Goal: Task Accomplishment & Management: Complete application form

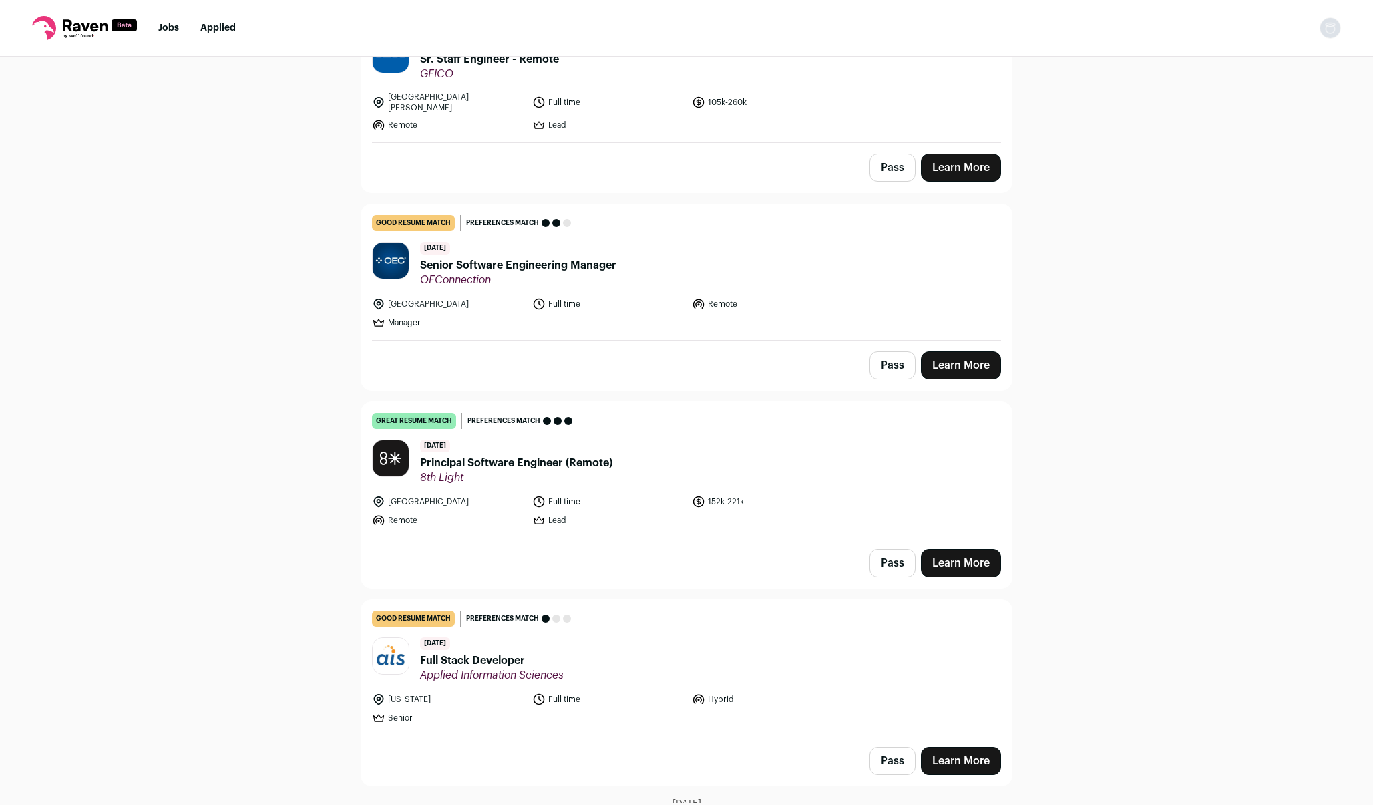
scroll to position [391, 0]
click at [951, 554] on link "Learn More" at bounding box center [961, 562] width 80 height 28
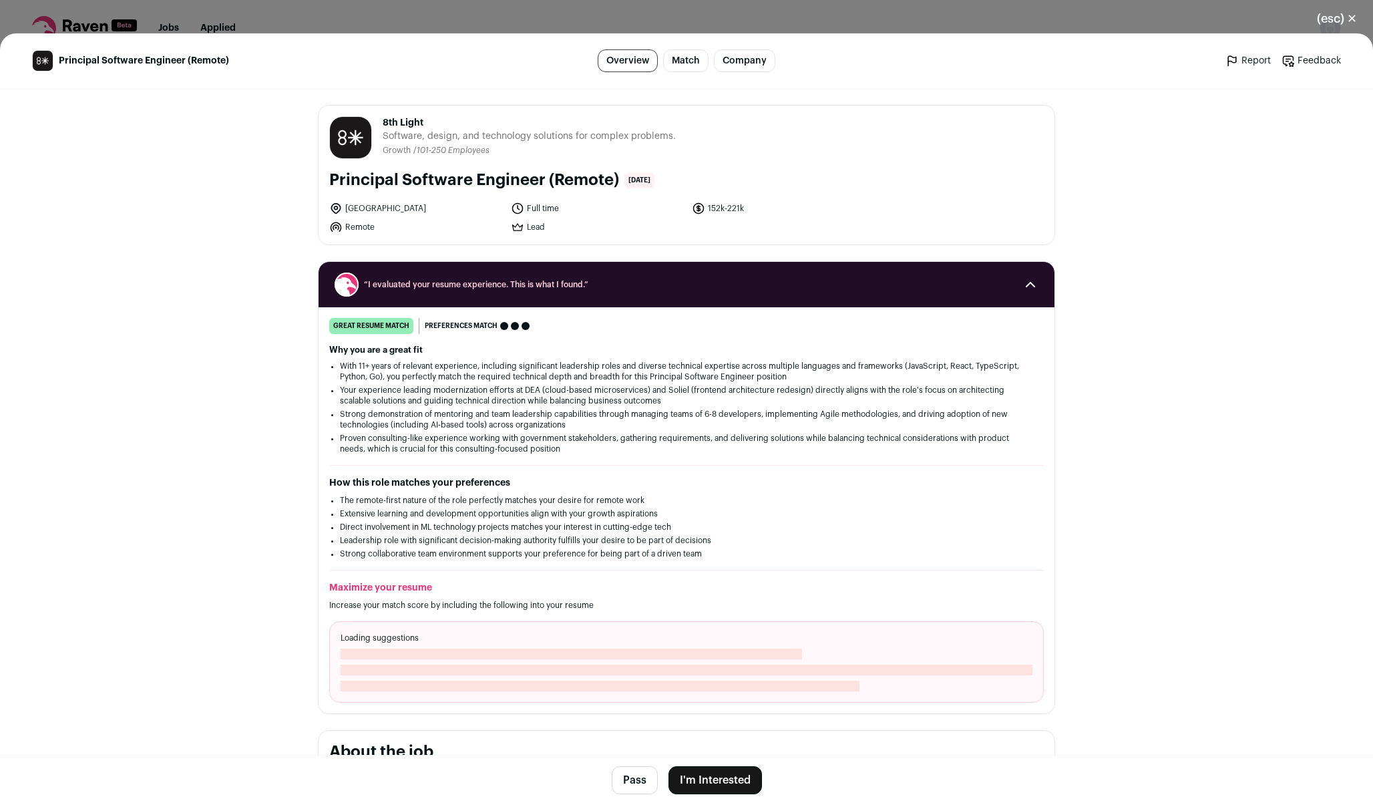
click at [708, 772] on button "I'm Interested" at bounding box center [714, 780] width 93 height 28
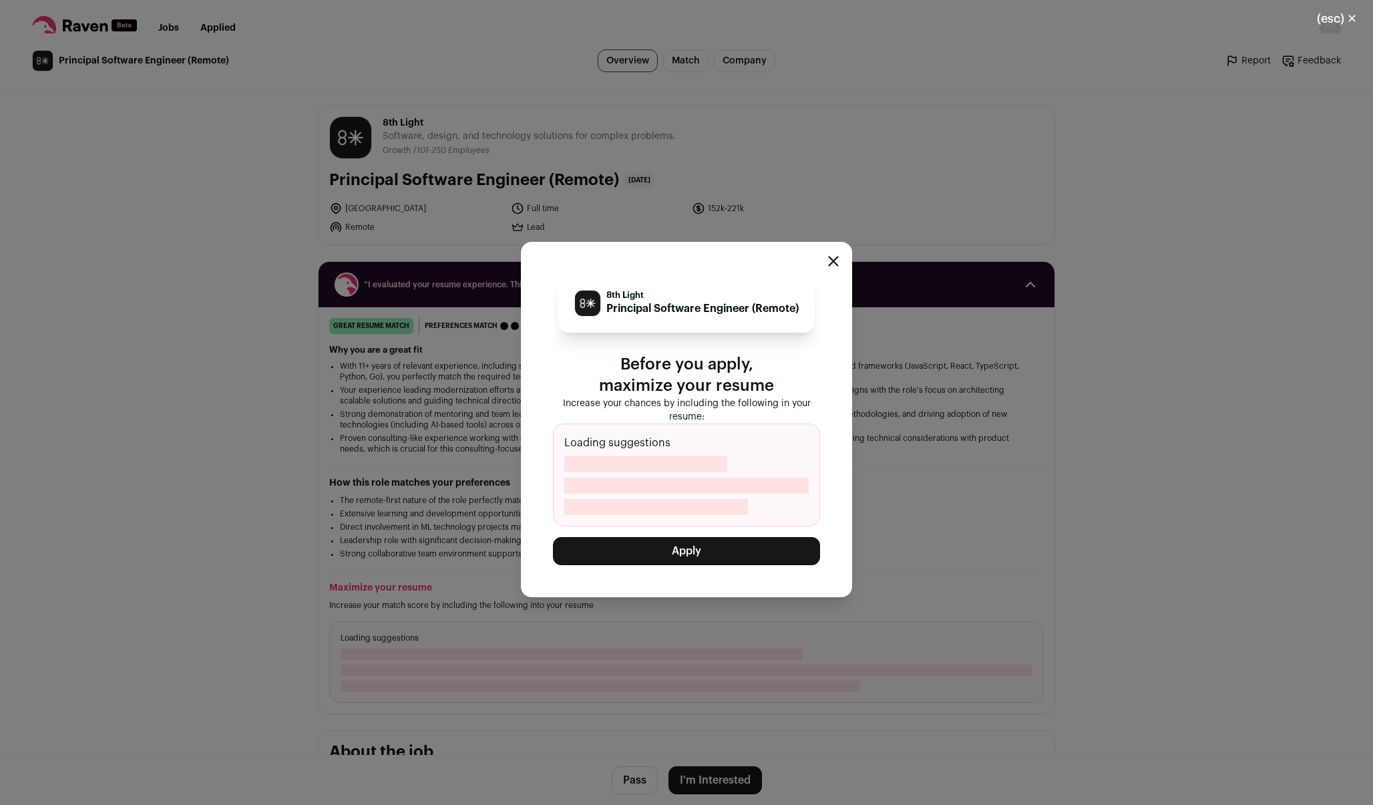
click at [675, 553] on button "Apply" at bounding box center [686, 551] width 267 height 28
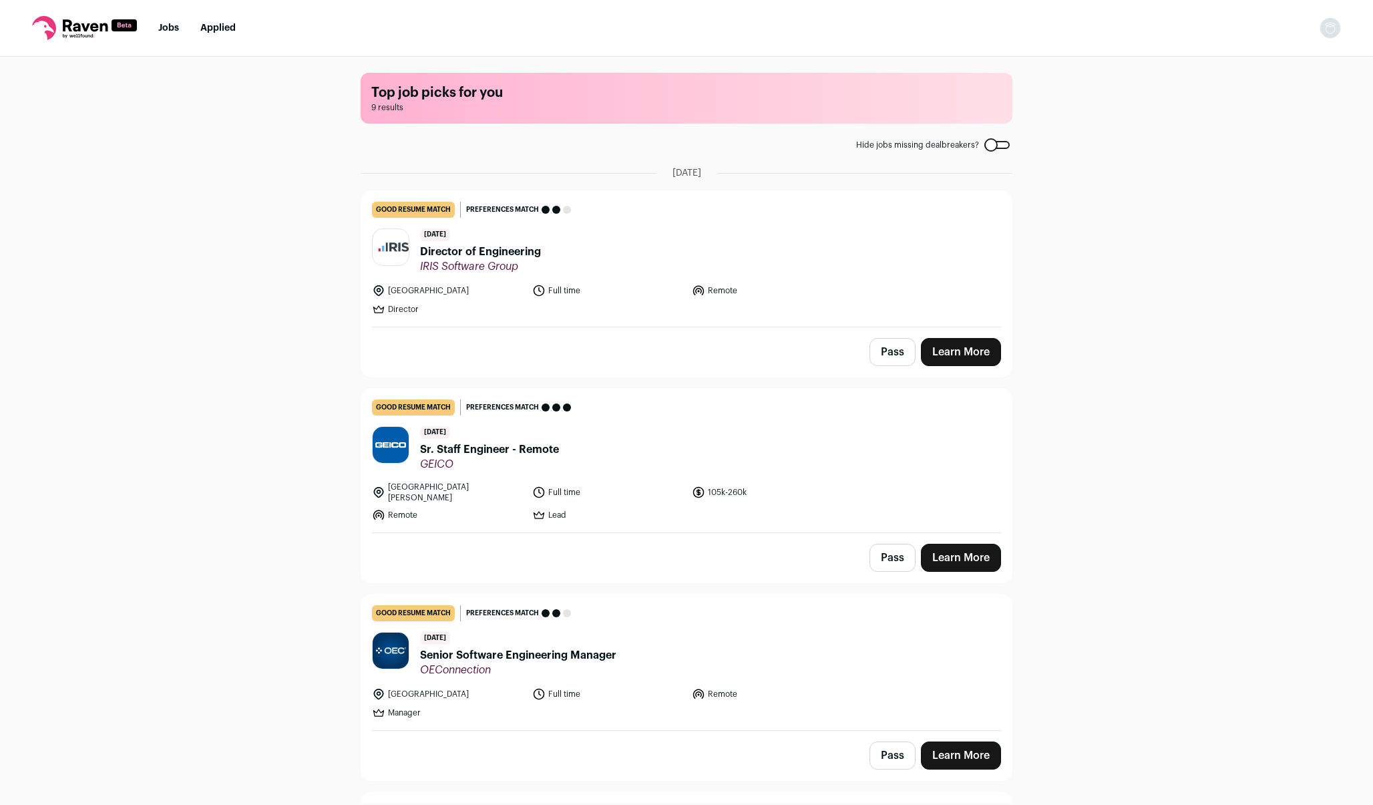
click at [986, 345] on link "Learn More" at bounding box center [961, 352] width 80 height 28
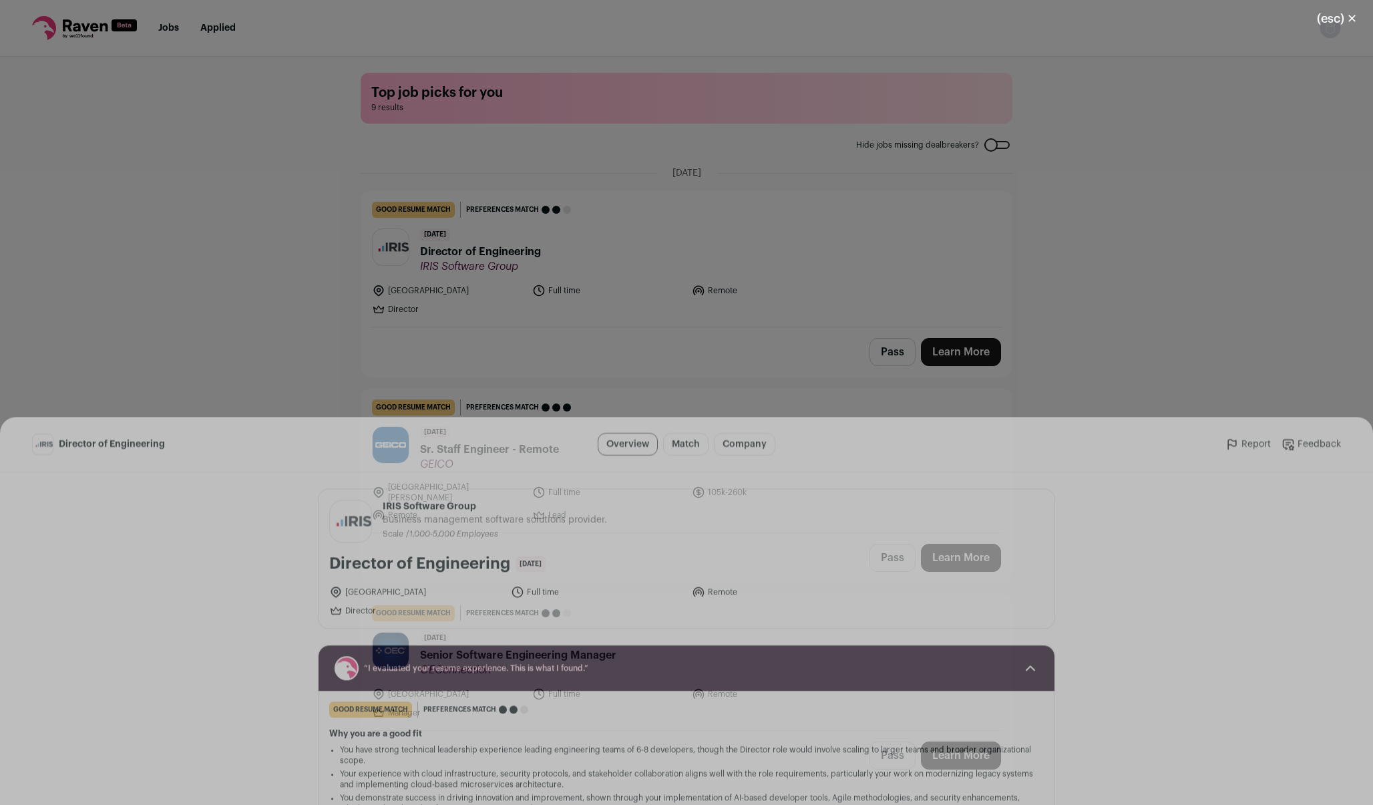
click at [692, 787] on button "I'm Interested" at bounding box center [714, 780] width 93 height 28
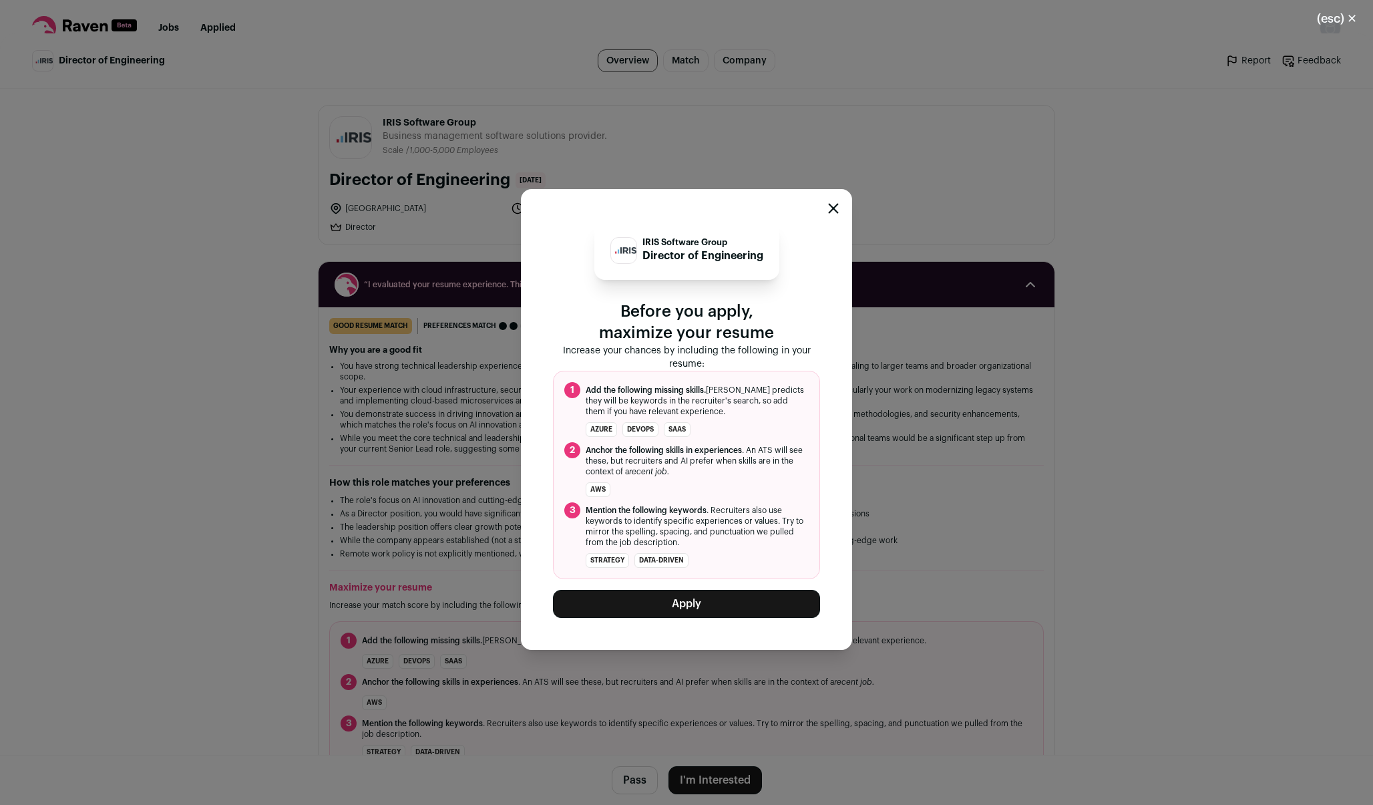
click at [674, 596] on button "Apply" at bounding box center [686, 604] width 267 height 28
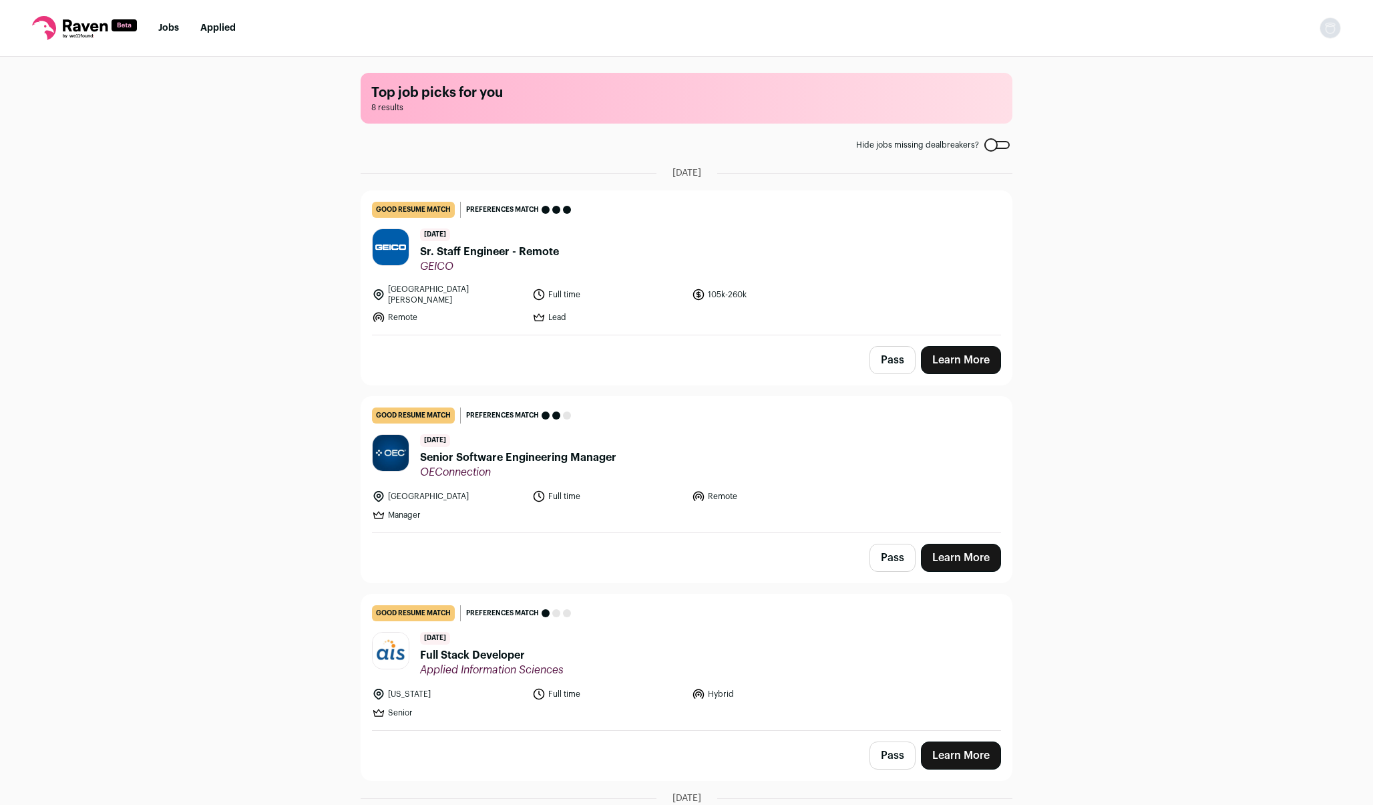
click at [974, 357] on link "Learn More" at bounding box center [961, 360] width 80 height 28
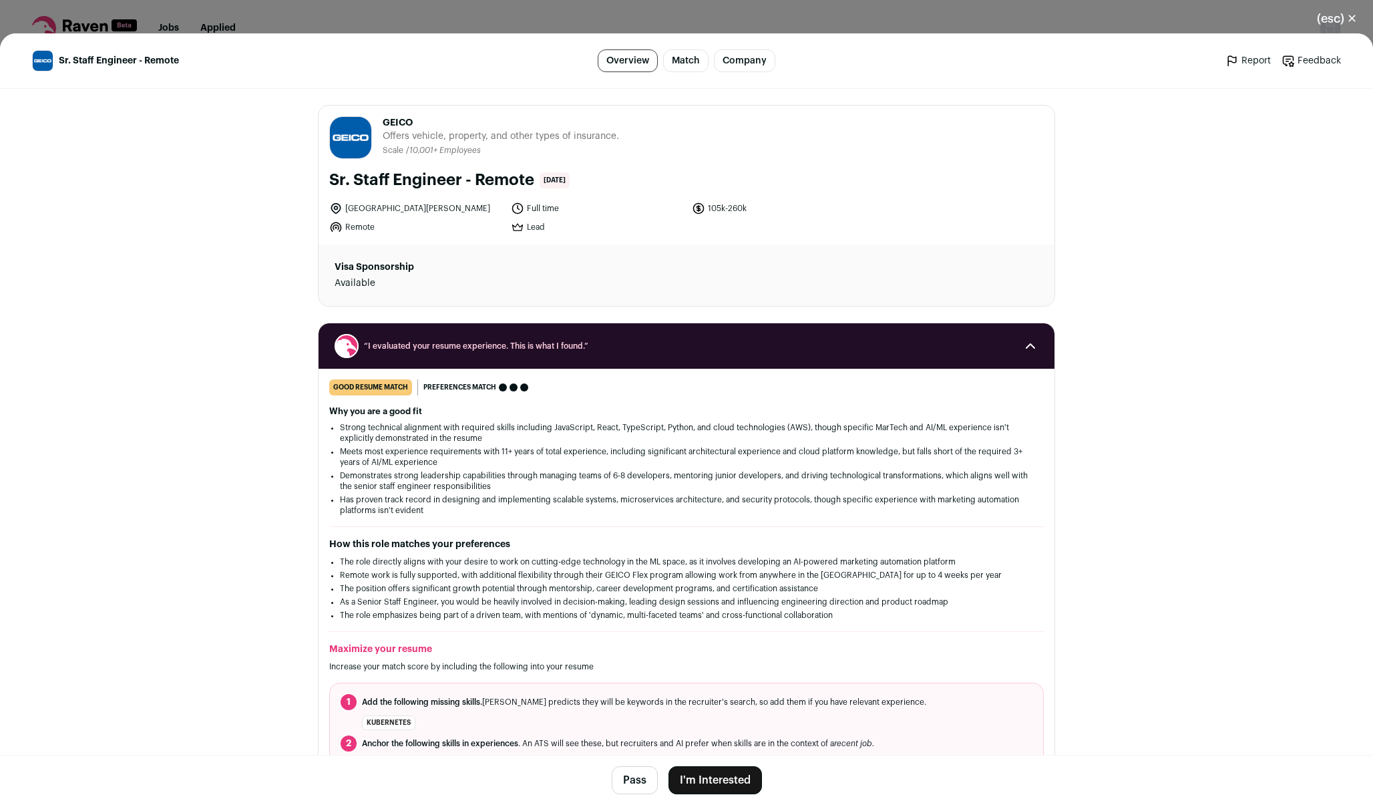
click at [691, 781] on button "I'm Interested" at bounding box center [714, 780] width 93 height 28
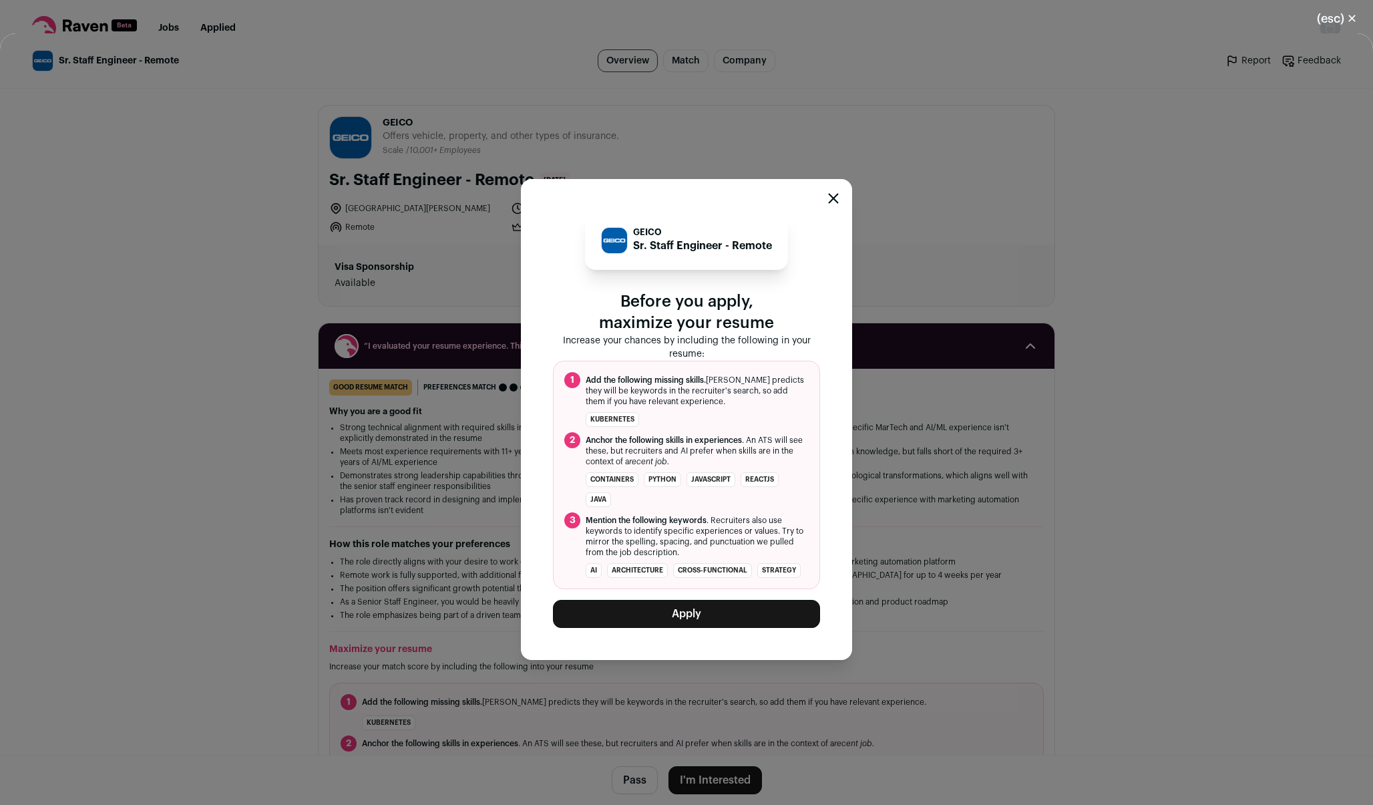
click at [666, 622] on button "Apply" at bounding box center [686, 614] width 267 height 28
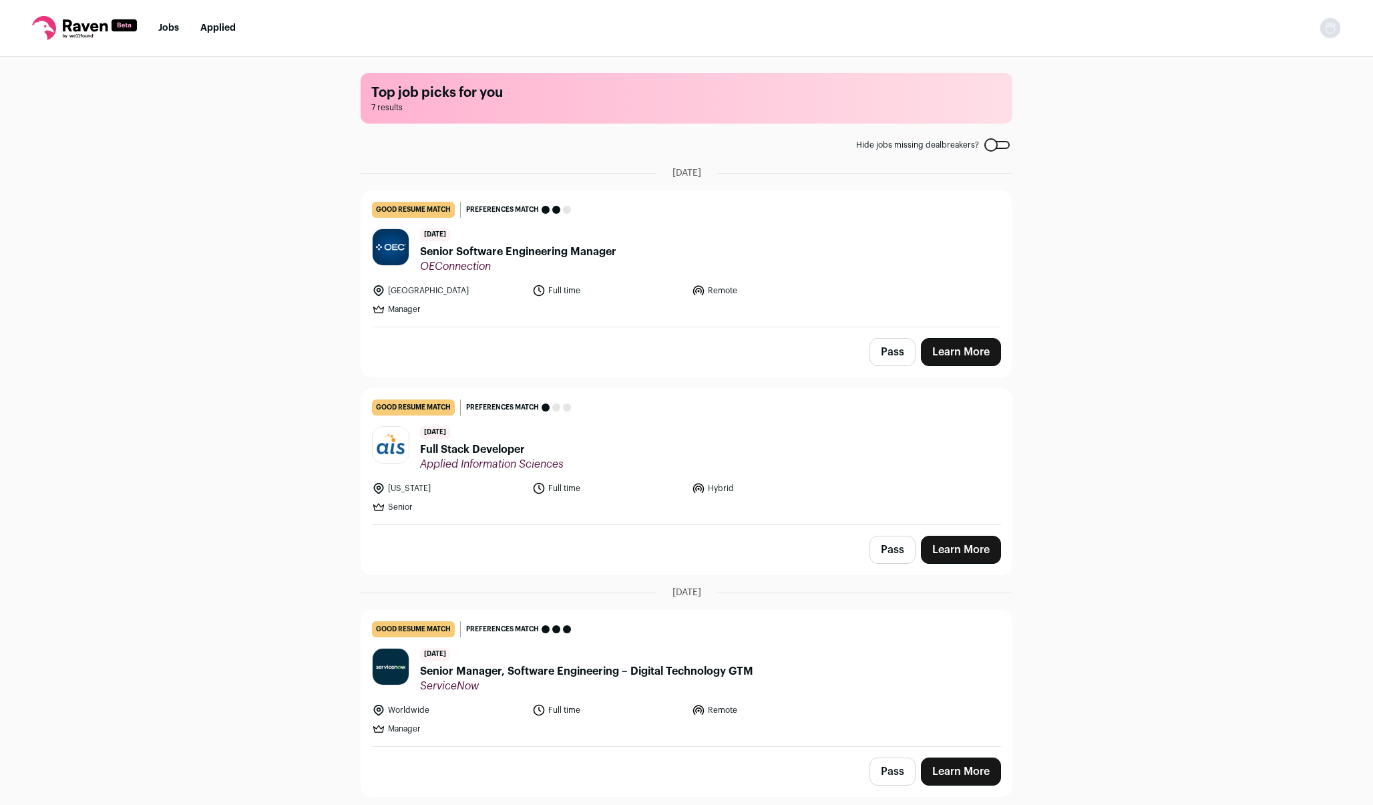
click at [974, 348] on link "Learn More" at bounding box center [961, 352] width 80 height 28
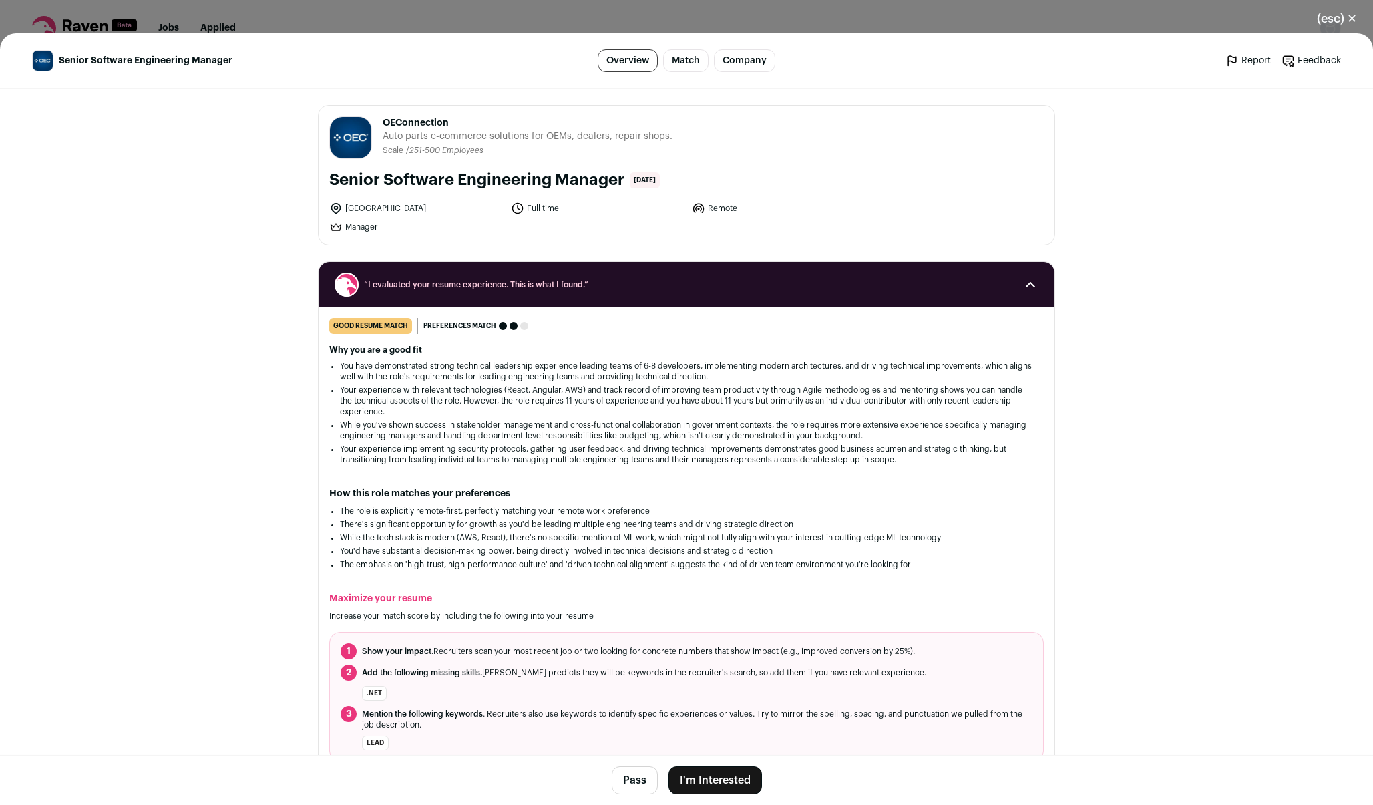
click at [698, 783] on button "I'm Interested" at bounding box center [714, 780] width 93 height 28
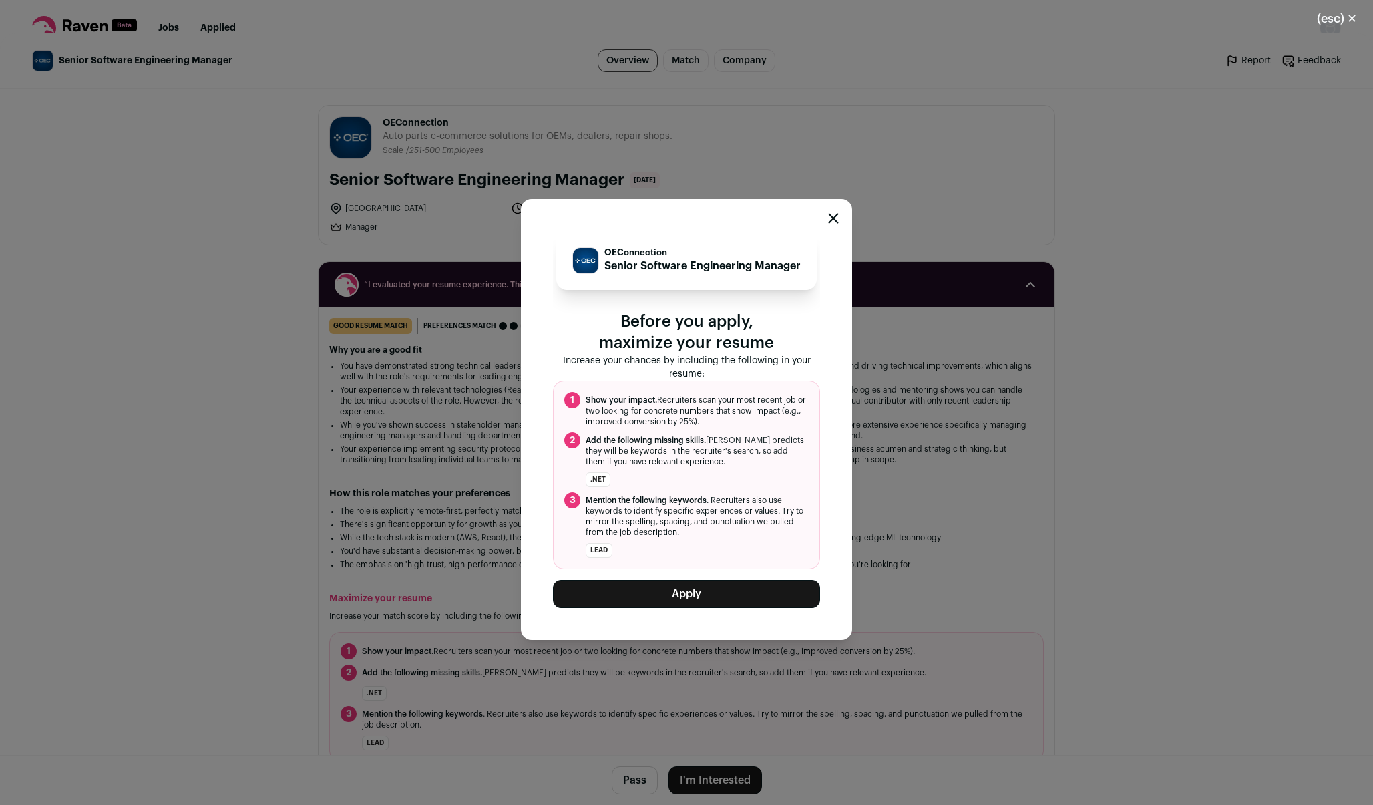
click at [654, 592] on button "Apply" at bounding box center [686, 594] width 267 height 28
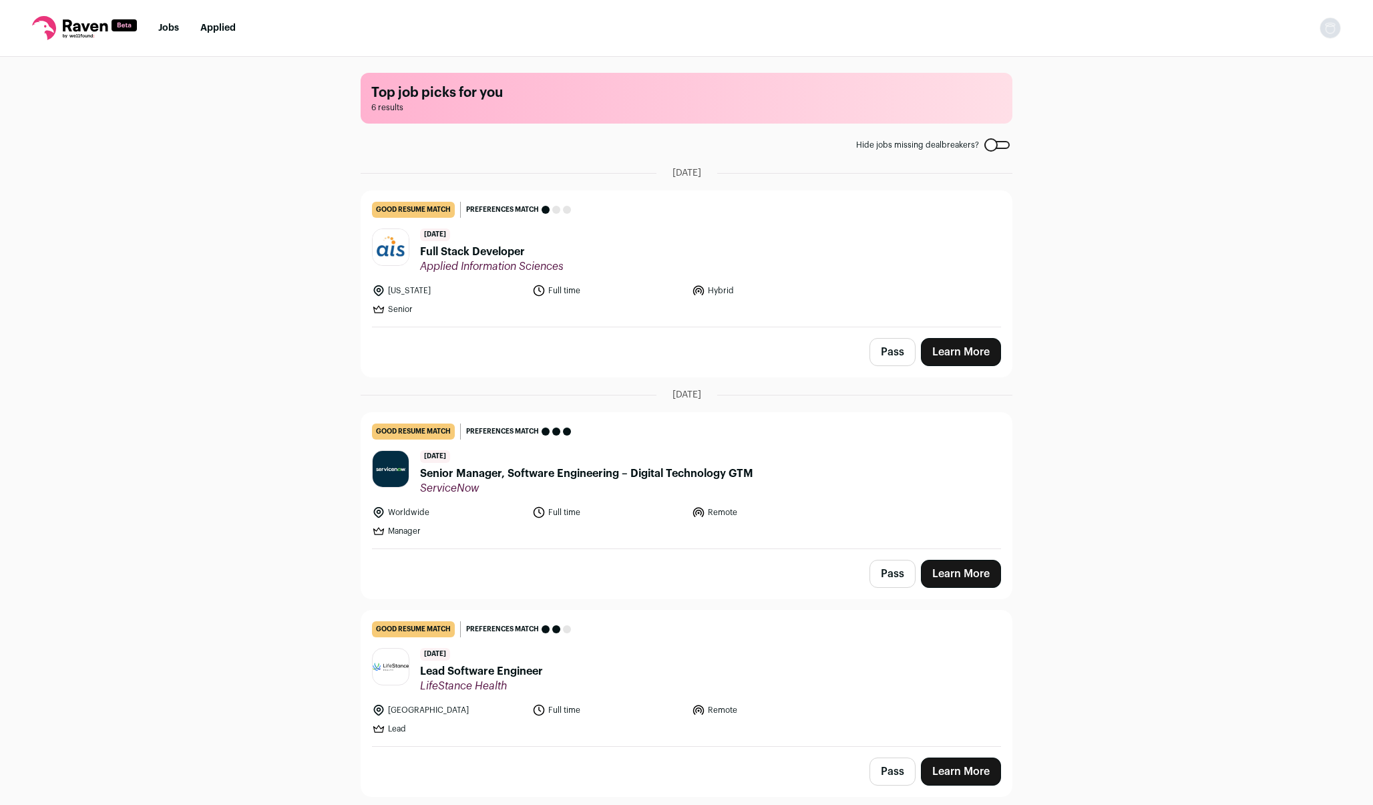
click at [981, 772] on link "Learn More" at bounding box center [961, 771] width 80 height 28
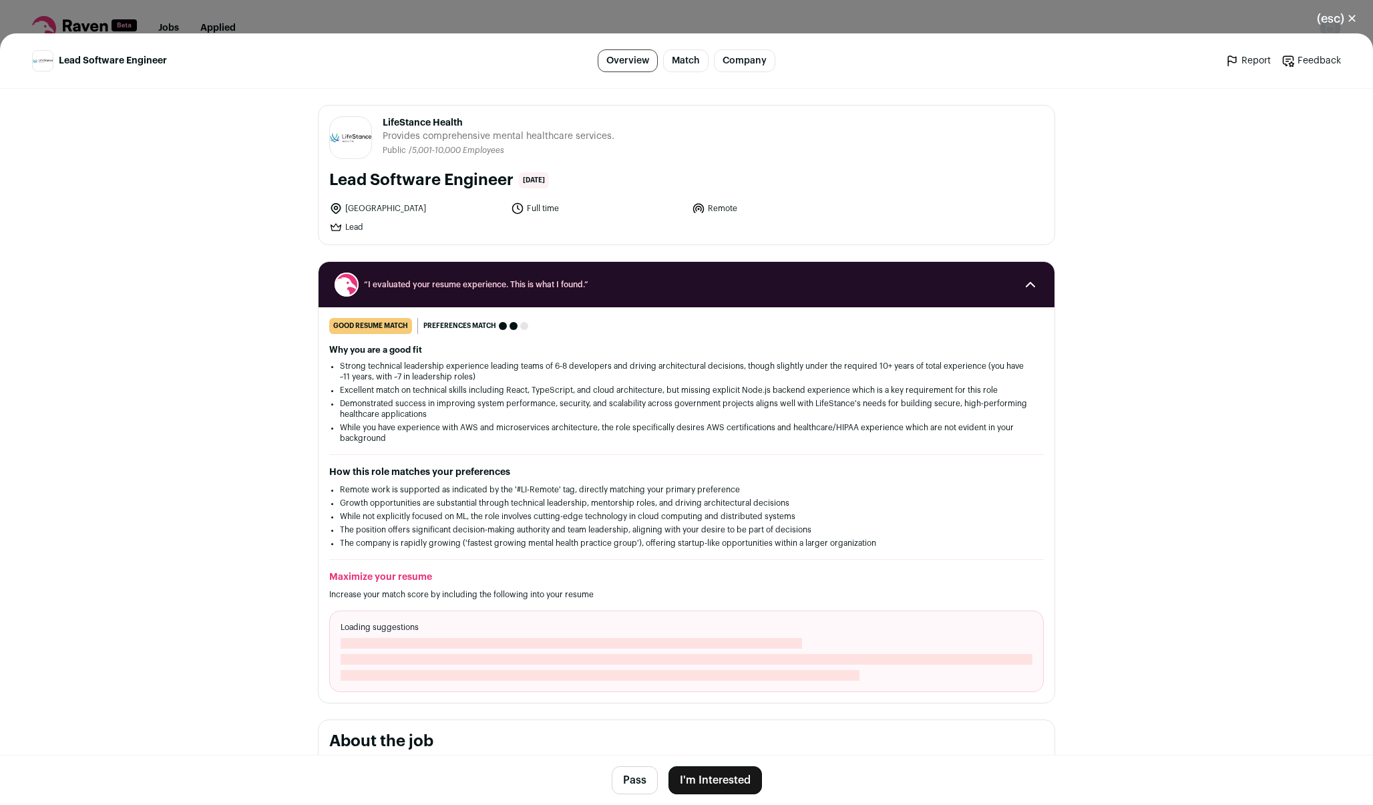
click at [722, 781] on button "I'm Interested" at bounding box center [714, 780] width 93 height 28
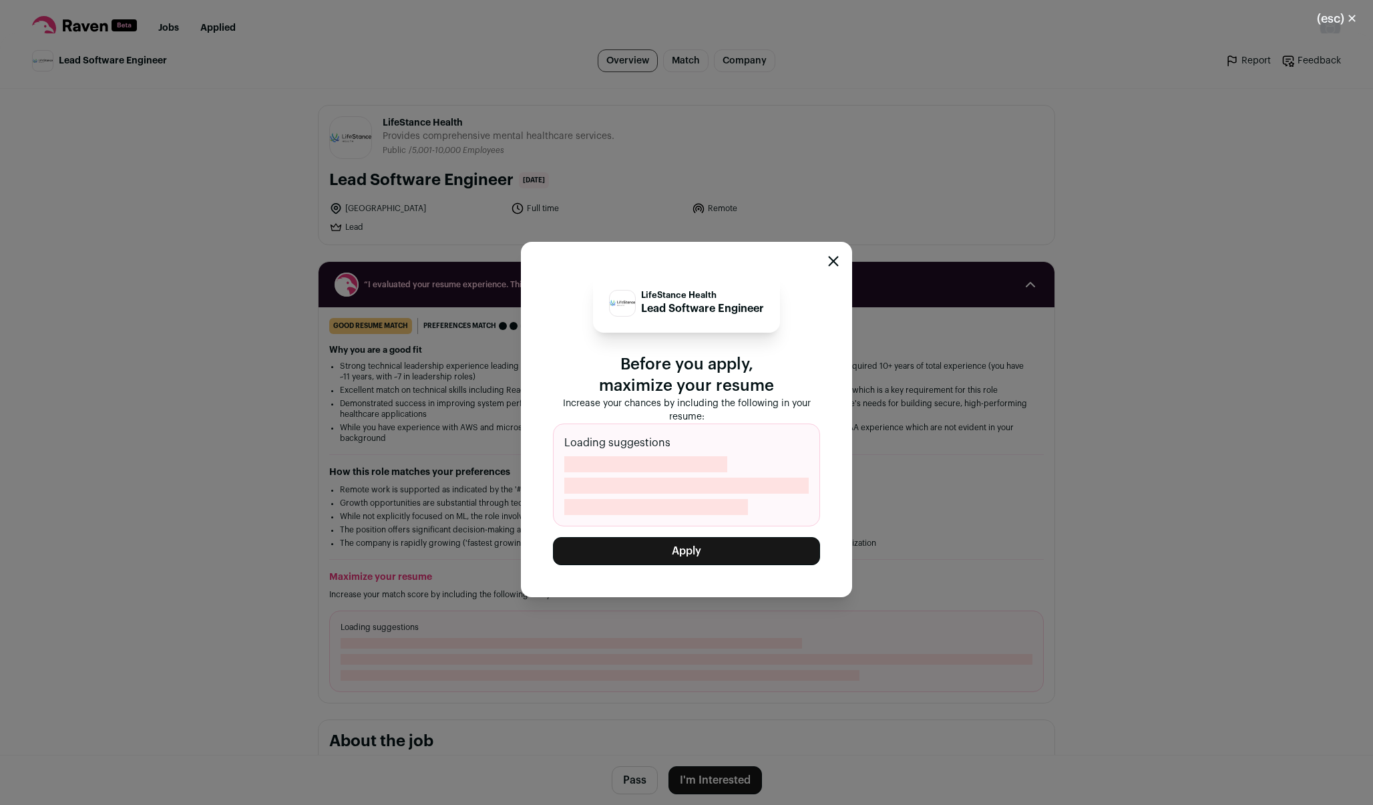
click at [684, 546] on button "Apply" at bounding box center [686, 551] width 267 height 28
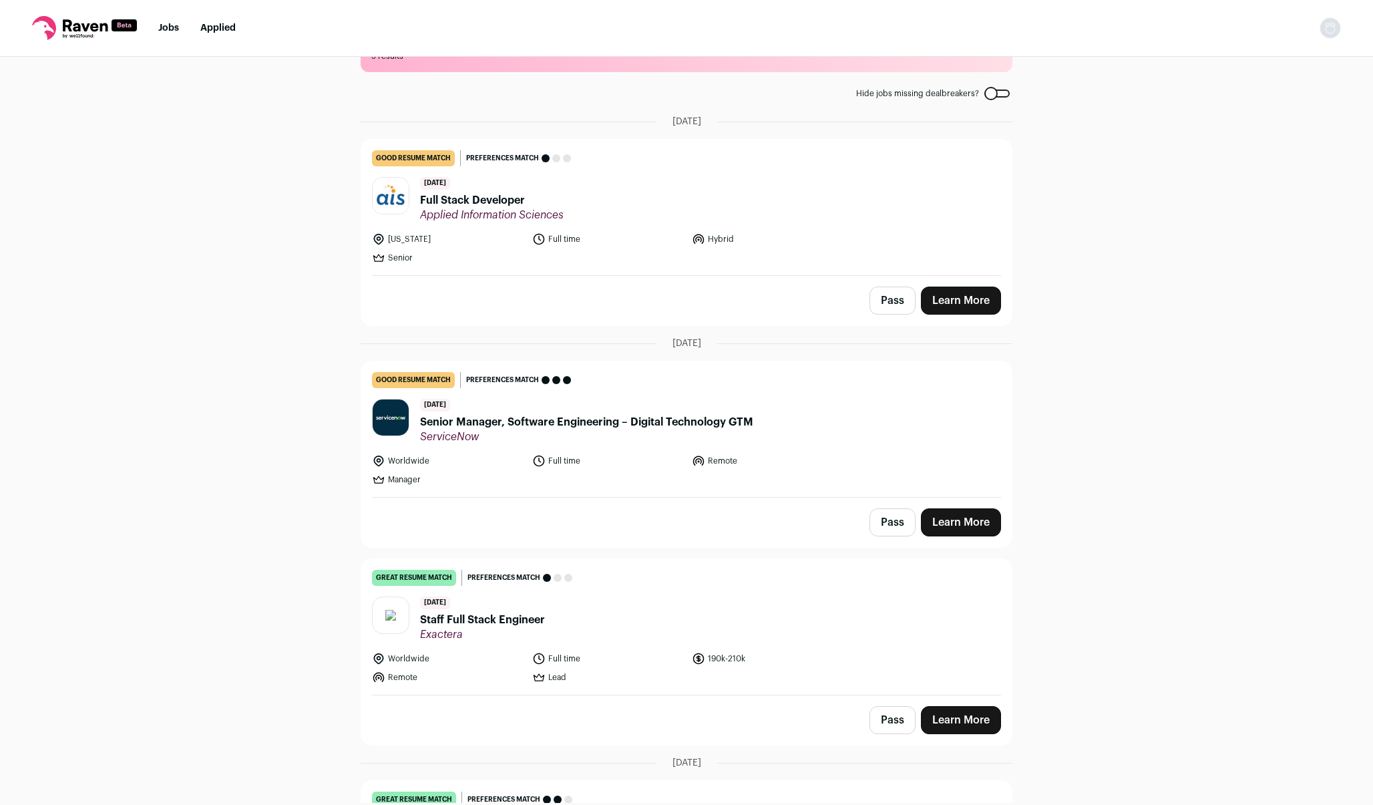
scroll to position [55, 0]
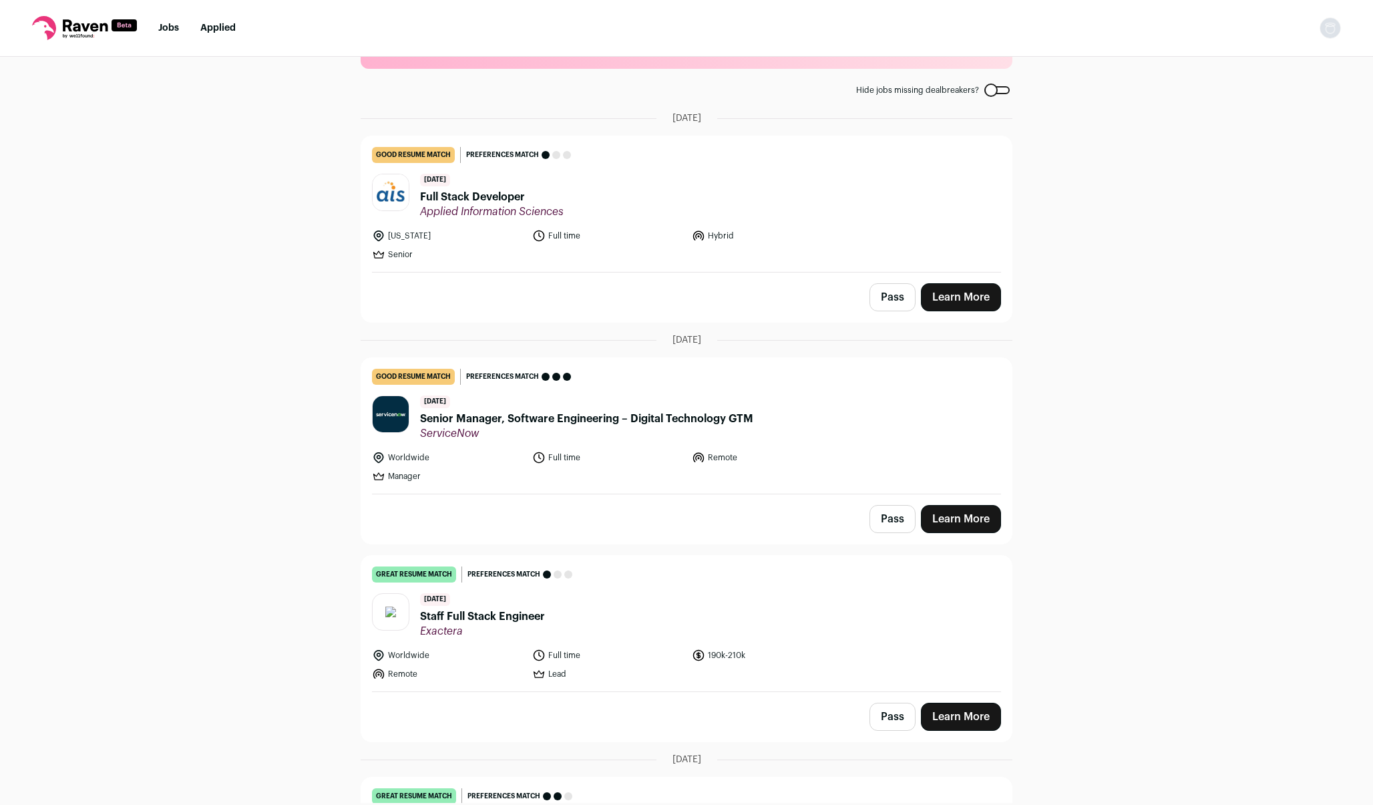
click at [955, 520] on link "Learn More" at bounding box center [961, 519] width 80 height 28
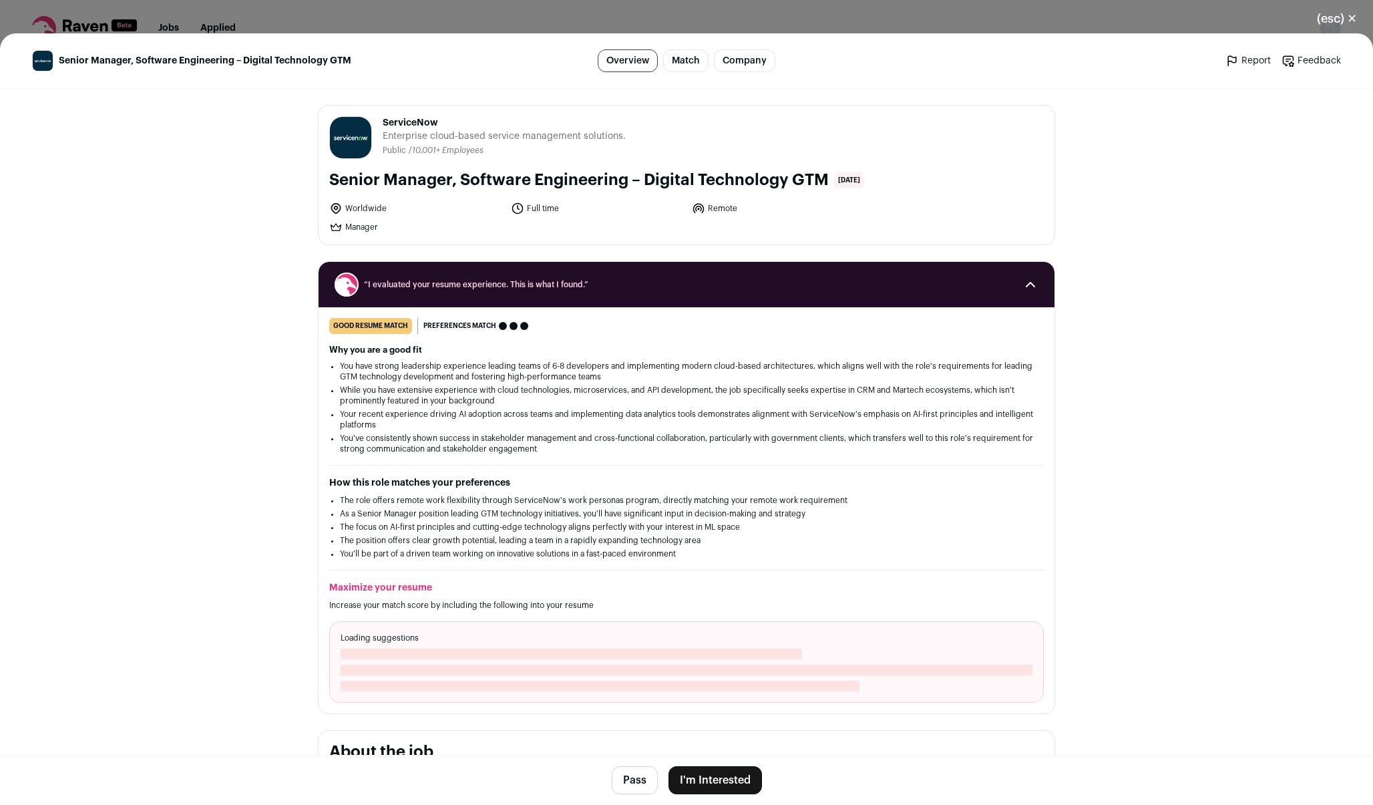
click at [1344, 17] on button "(esc) ✕" at bounding box center [1337, 18] width 72 height 29
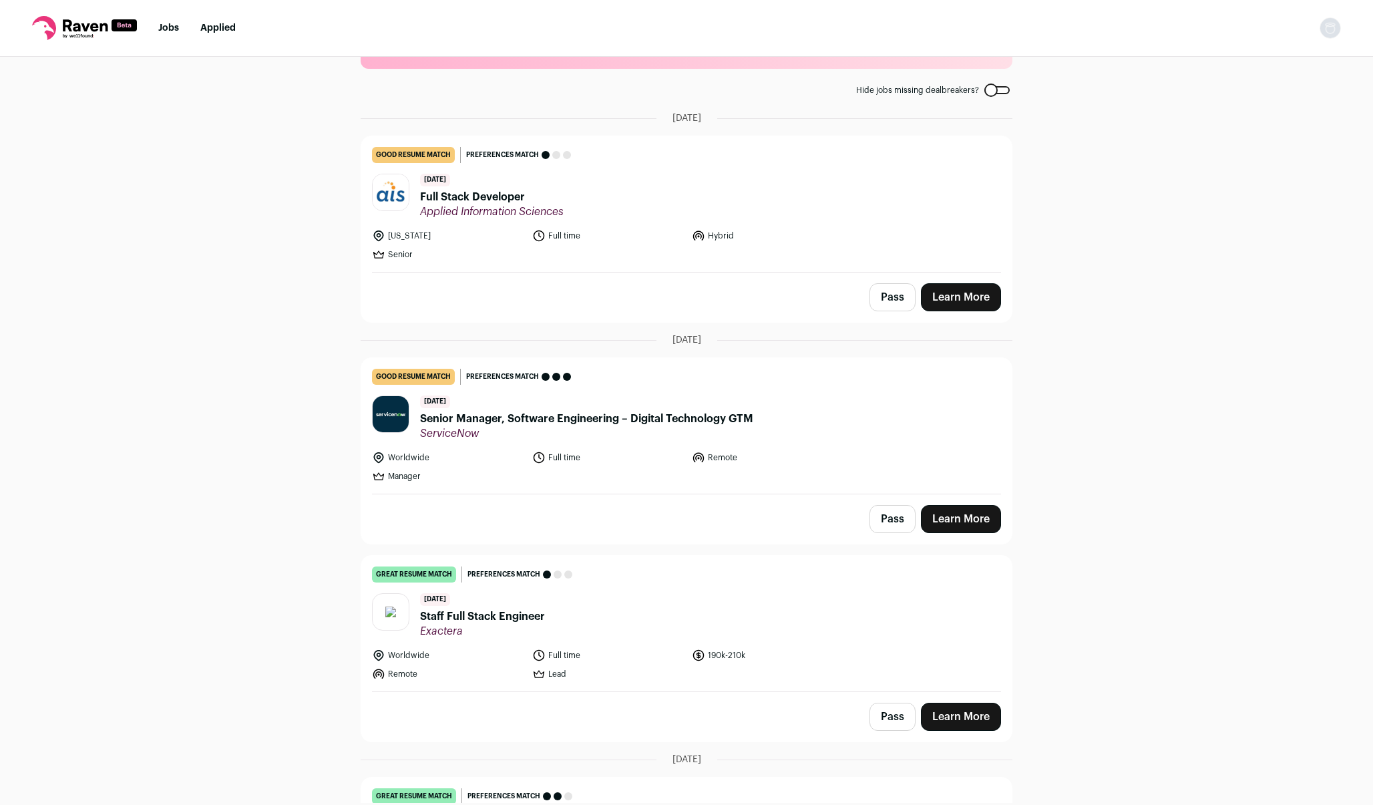
click at [970, 300] on link "Learn More" at bounding box center [961, 297] width 80 height 28
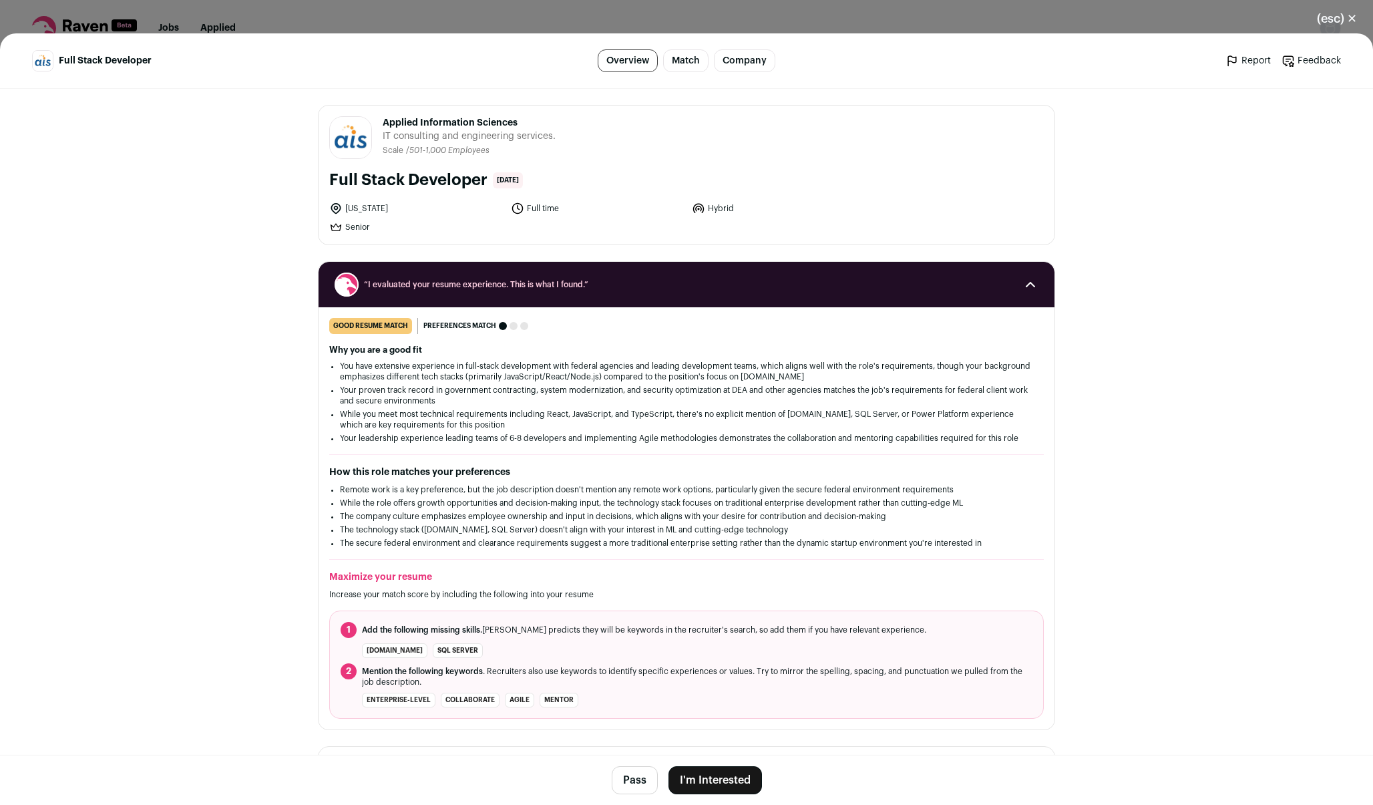
click at [722, 784] on button "I'm Interested" at bounding box center [714, 780] width 93 height 28
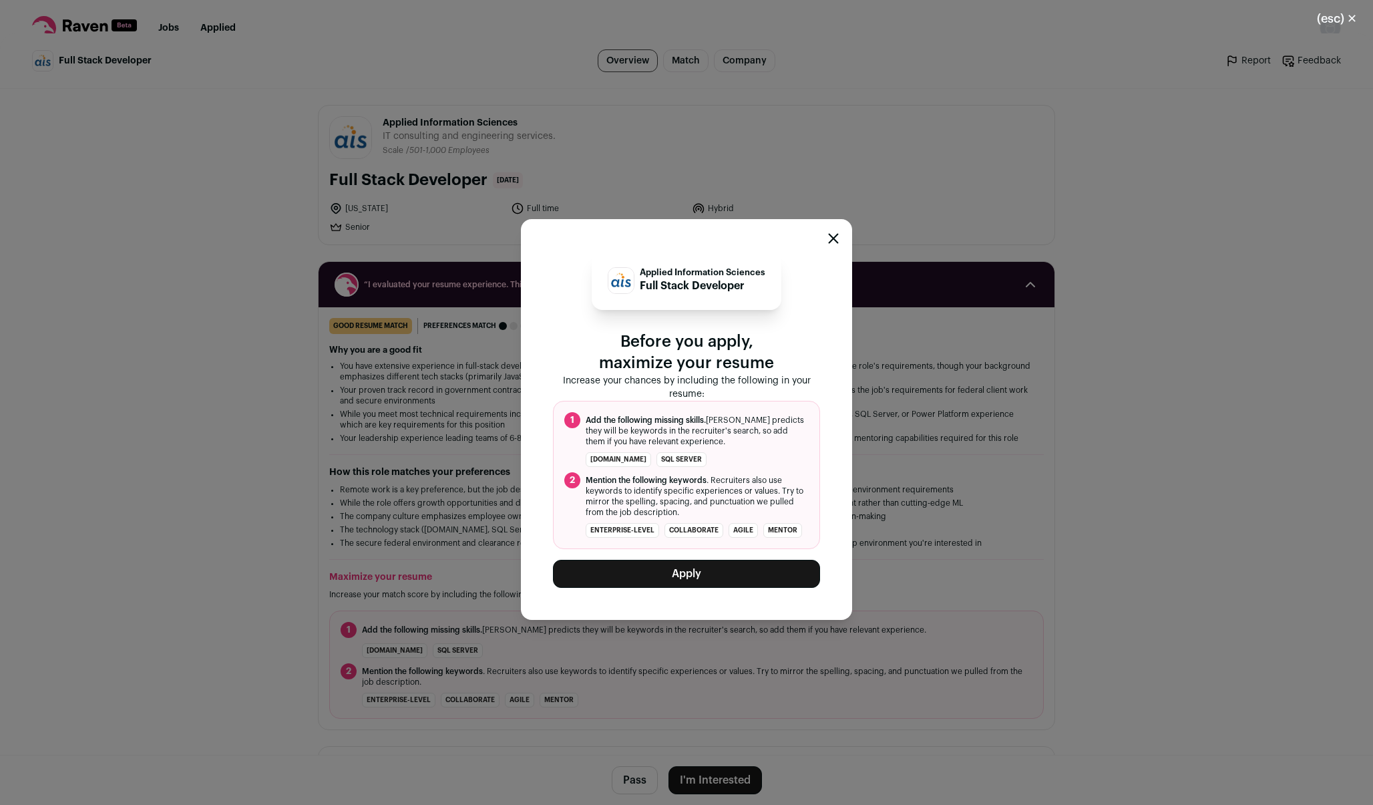
click at [685, 579] on button "Apply" at bounding box center [686, 574] width 267 height 28
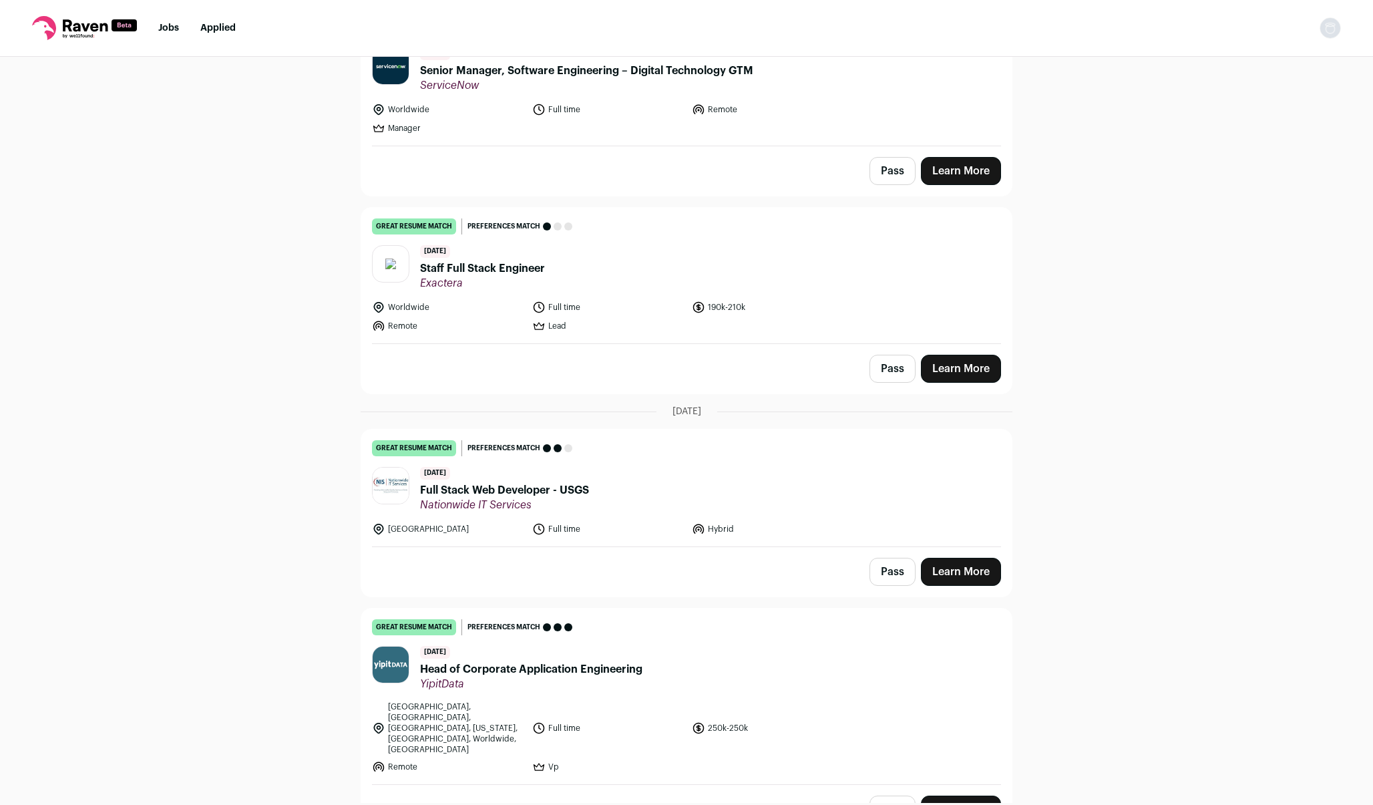
click at [949, 795] on link "Learn More" at bounding box center [961, 809] width 80 height 28
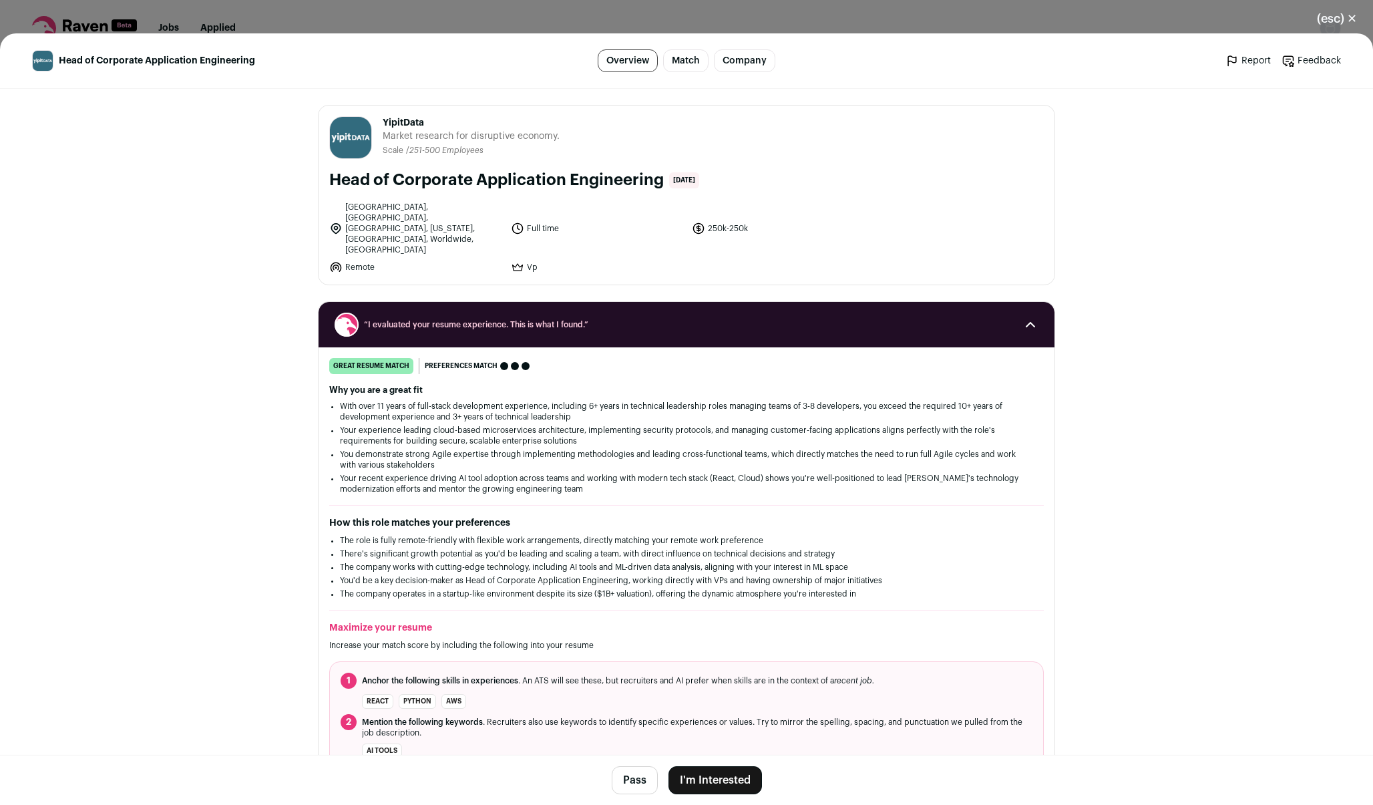
click at [744, 779] on button "I'm Interested" at bounding box center [714, 780] width 93 height 28
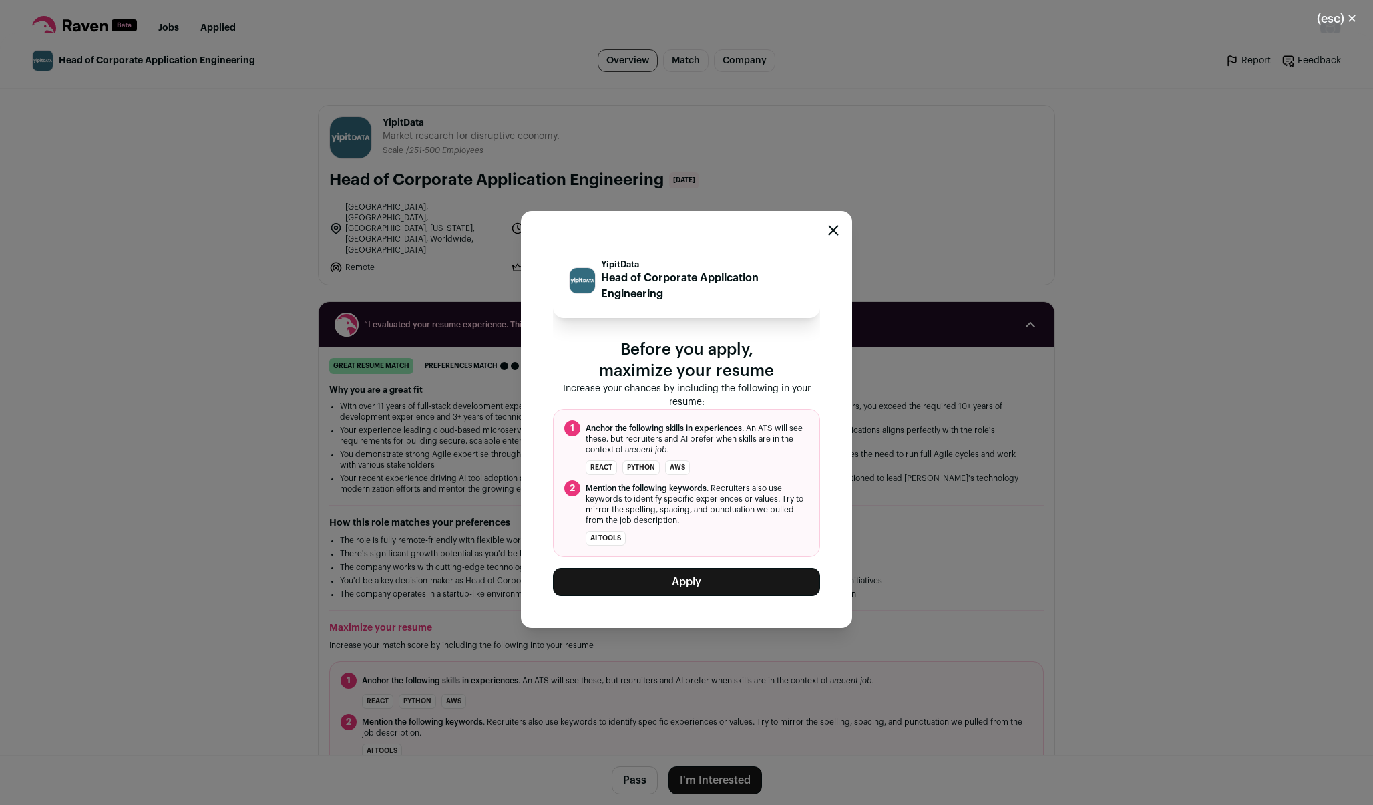
click at [668, 587] on button "Apply" at bounding box center [686, 582] width 267 height 28
